Goal: Task Accomplishment & Management: Use online tool/utility

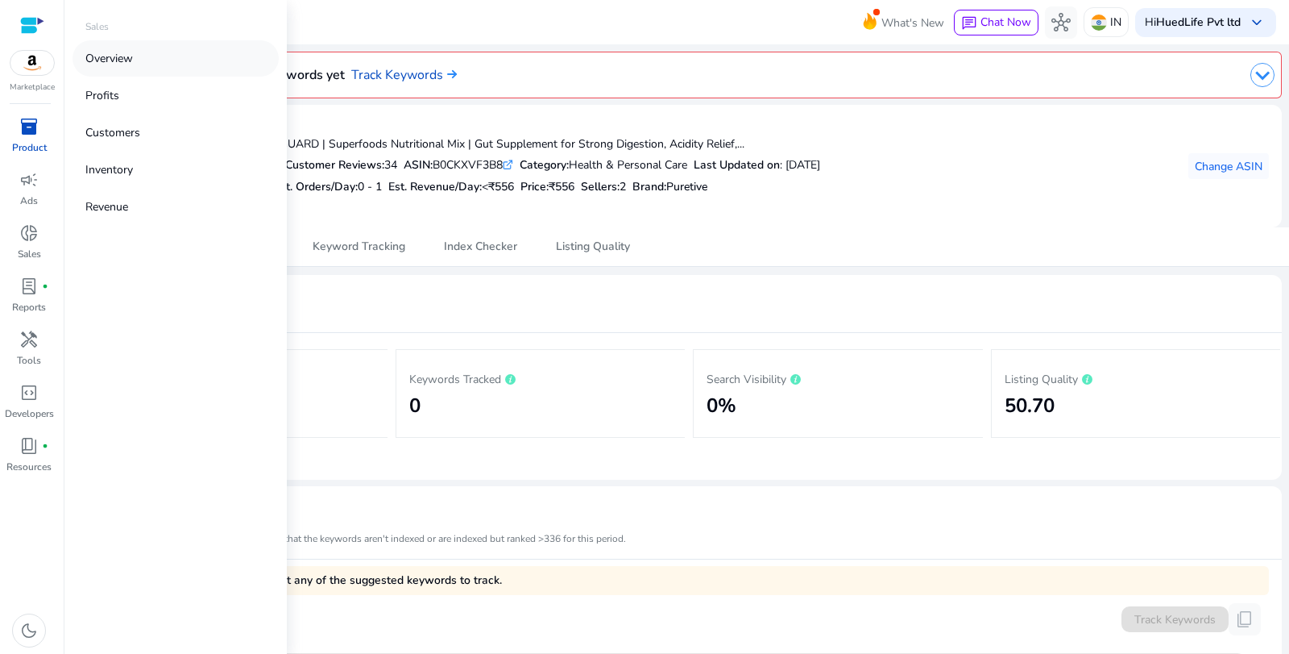
click at [142, 52] on link "Overview" at bounding box center [176, 58] width 206 height 36
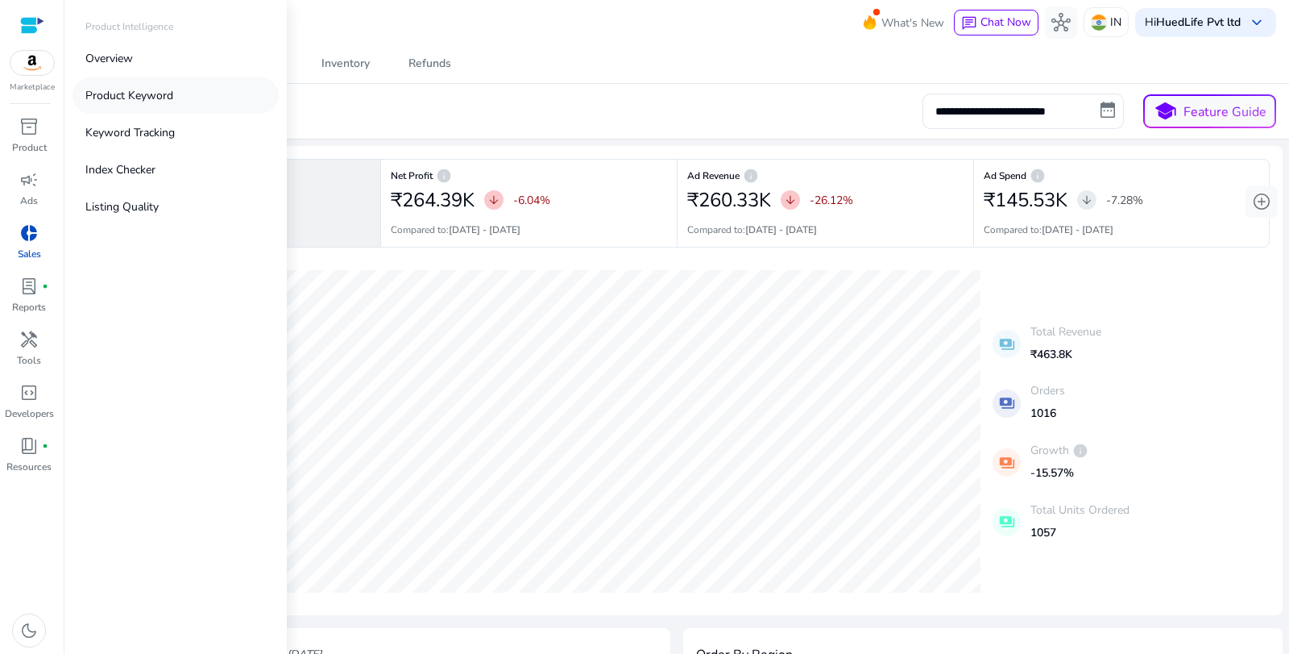
click at [108, 91] on p "Product Keyword" at bounding box center [129, 95] width 88 height 17
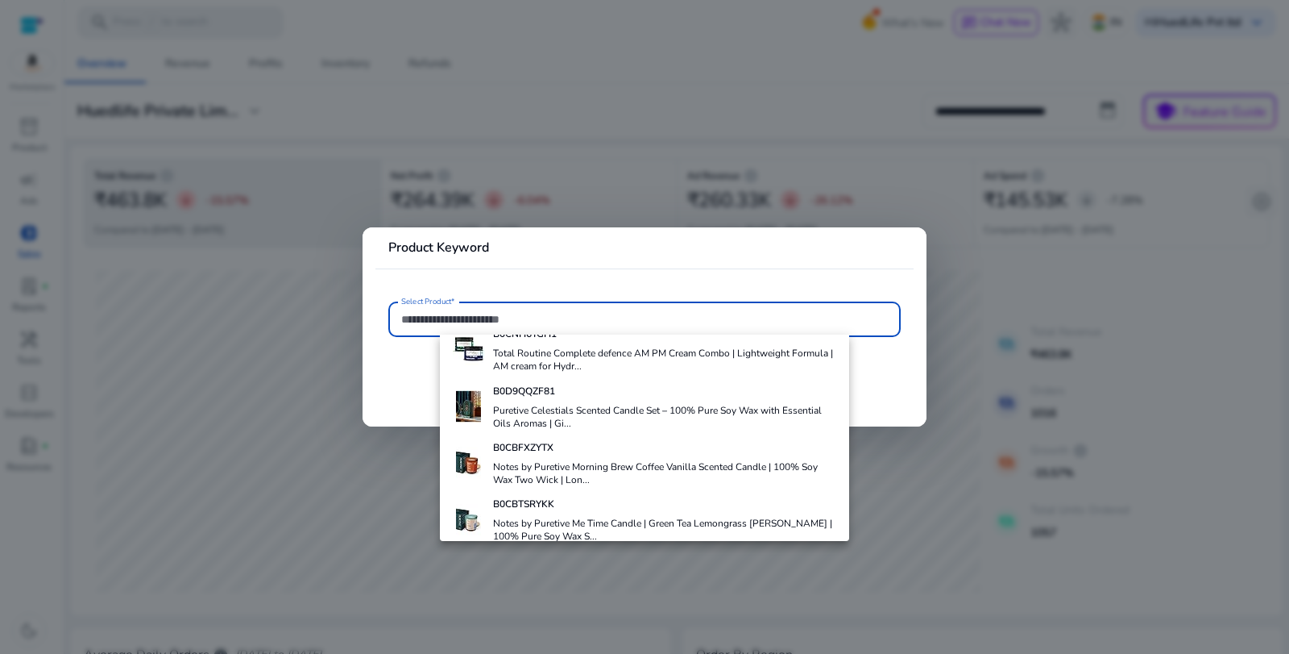
scroll to position [131, 0]
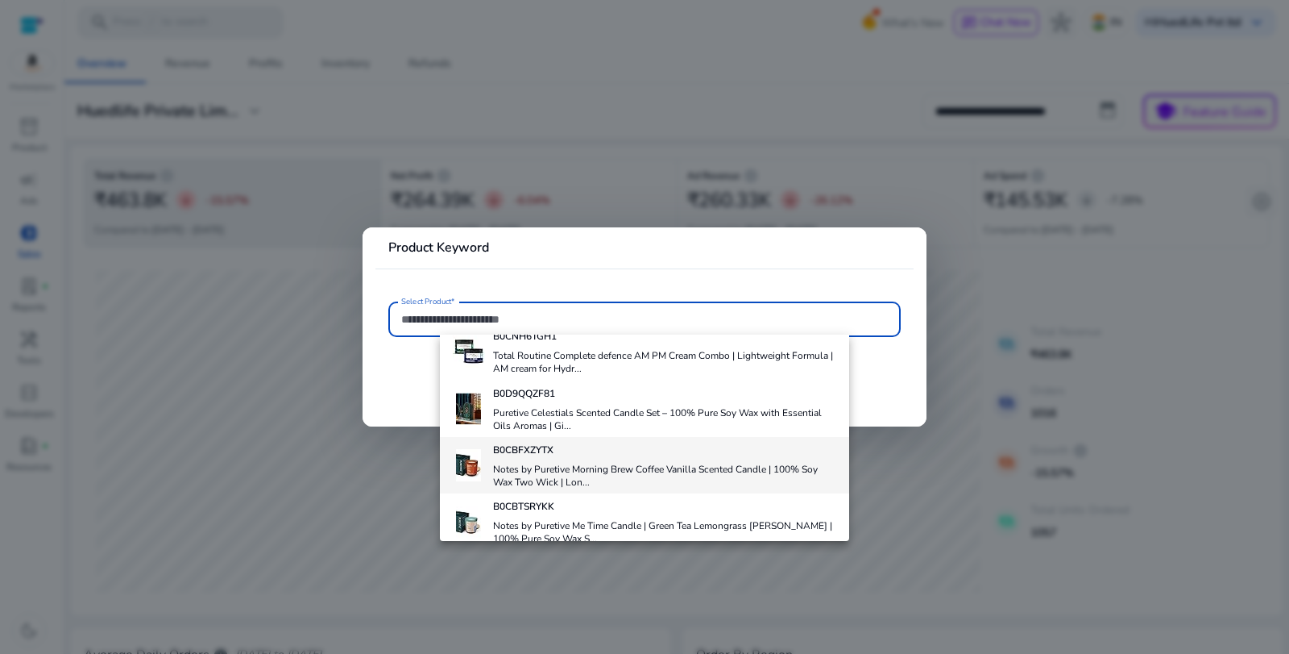
click at [653, 466] on h4 "Notes by Puretive Morning Brew Coffee Vanilla Scented Candle | 100% Soy Wax Two…" at bounding box center [665, 476] width 344 height 26
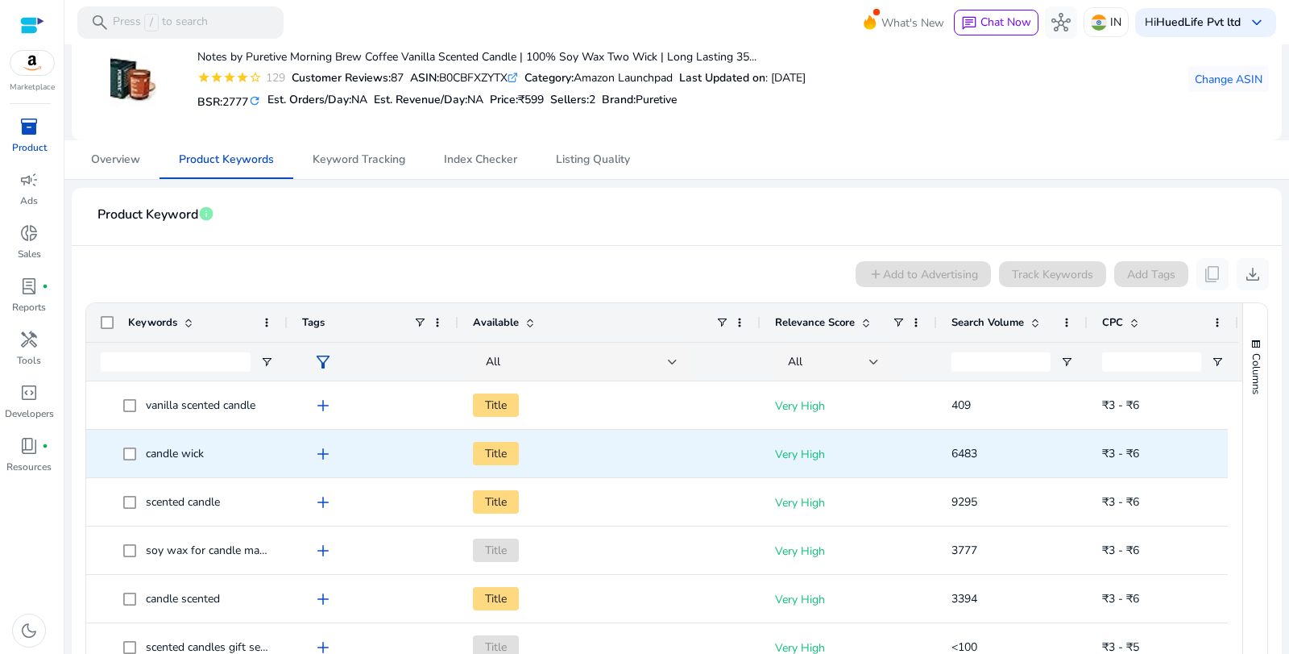
scroll to position [89, 0]
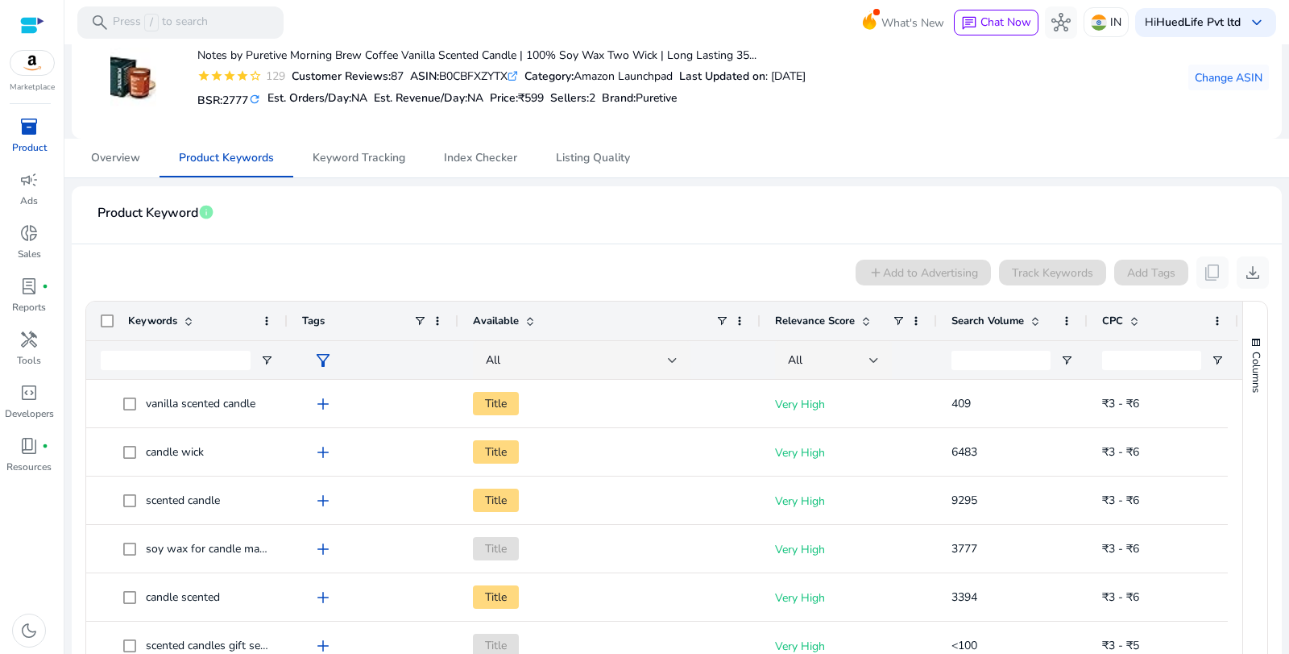
click at [633, 277] on div "add Add to Advertising Track Keywords Add Tags content_copy download" at bounding box center [677, 272] width 1185 height 32
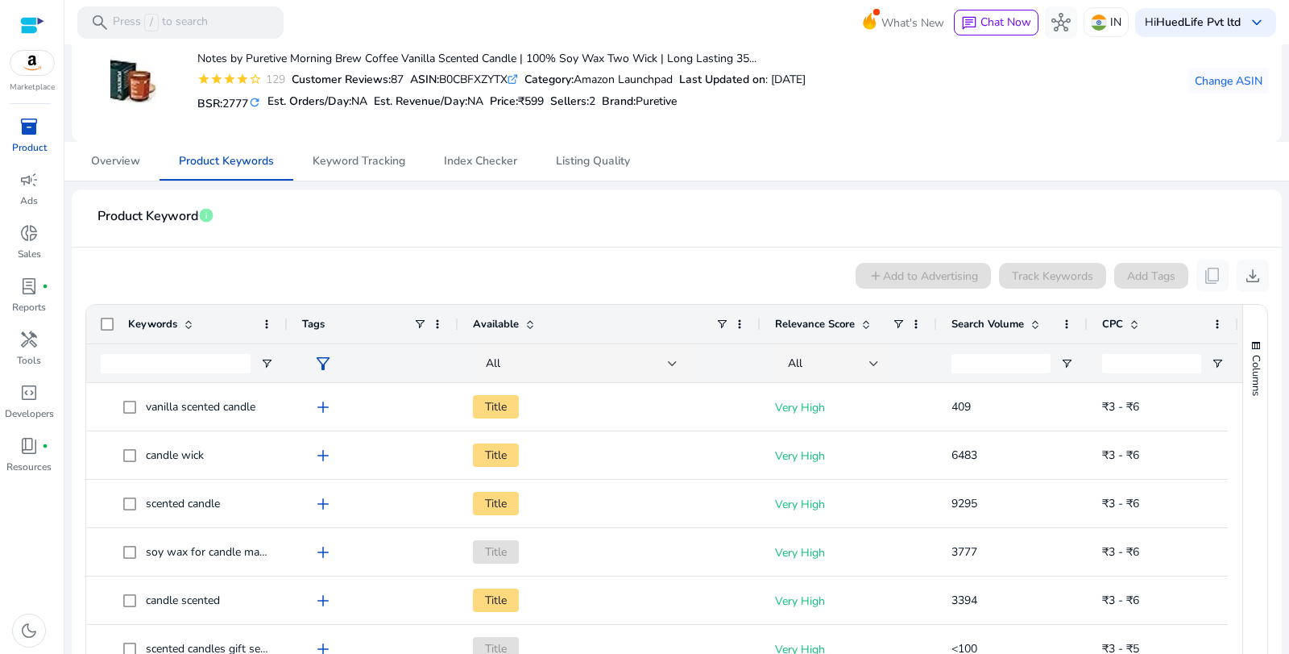
click at [528, 325] on span at bounding box center [530, 323] width 13 height 13
click at [359, 172] on span "Keyword Tracking" at bounding box center [359, 161] width 93 height 39
